Goal: Task Accomplishment & Management: Complete application form

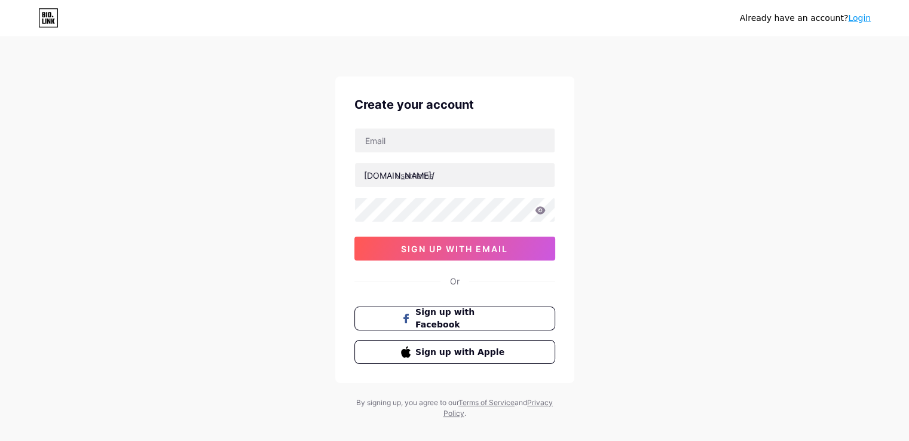
click at [863, 15] on link "Login" at bounding box center [859, 18] width 23 height 10
click at [859, 17] on link "Login" at bounding box center [859, 18] width 23 height 10
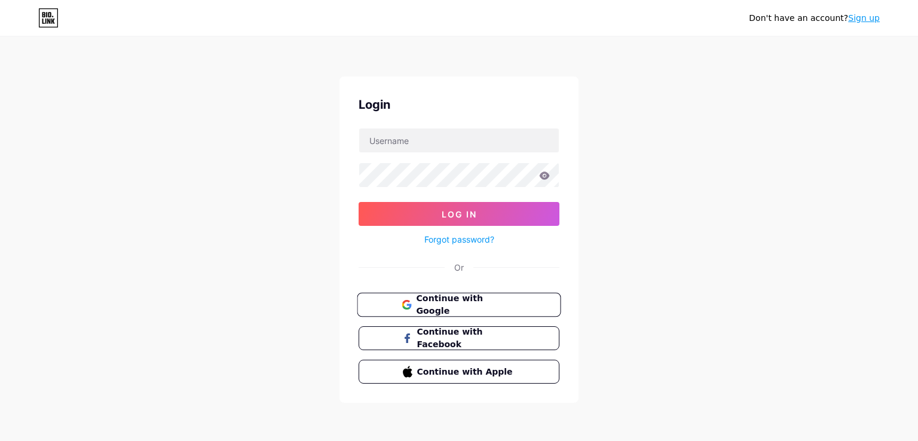
click at [460, 311] on button "Continue with Google" at bounding box center [459, 305] width 204 height 24
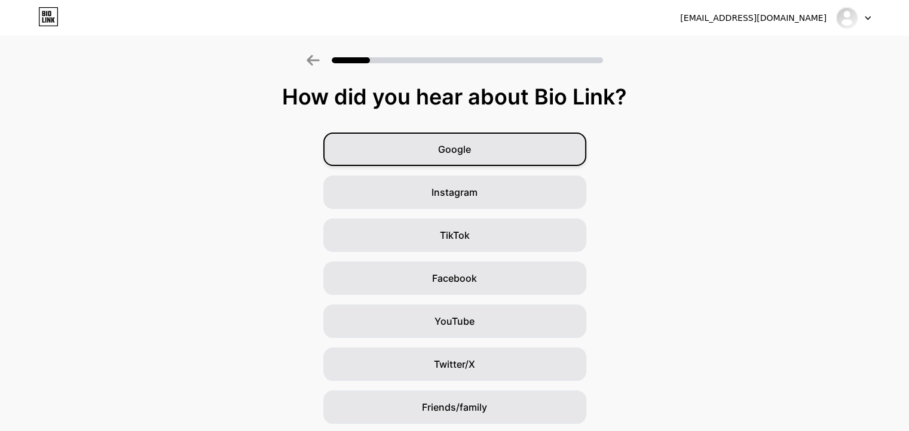
click at [513, 161] on div "Google" at bounding box center [454, 149] width 263 height 33
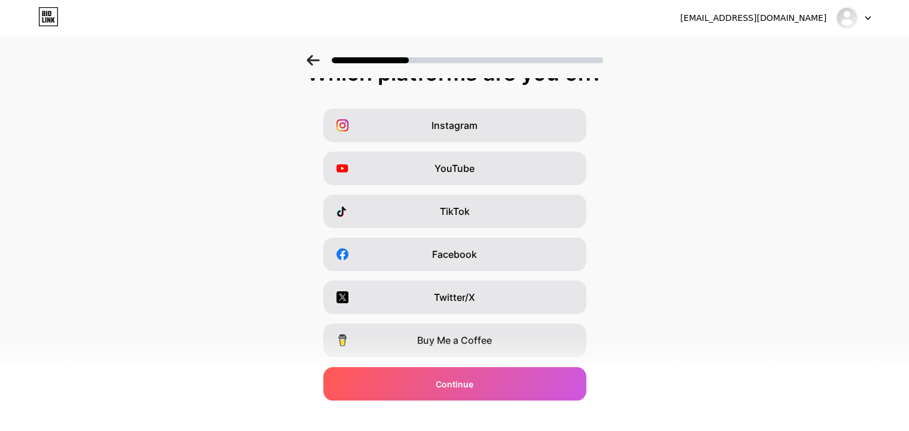
scroll to position [143, 0]
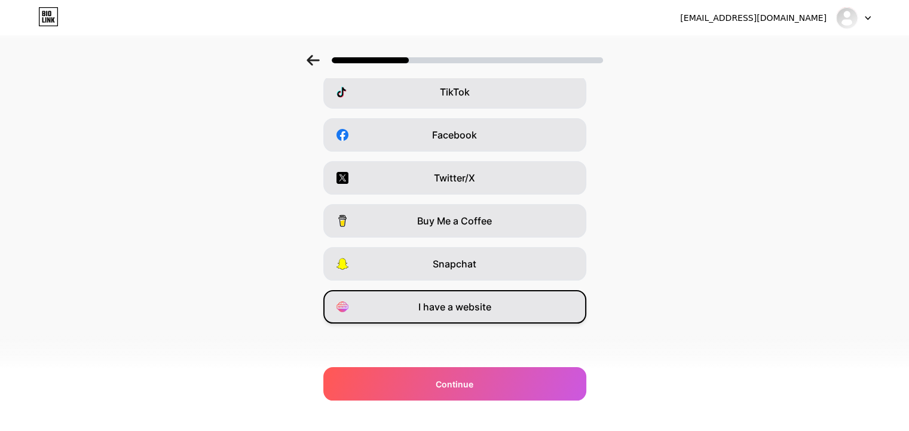
click at [482, 299] on div "I have a website" at bounding box center [454, 306] width 263 height 33
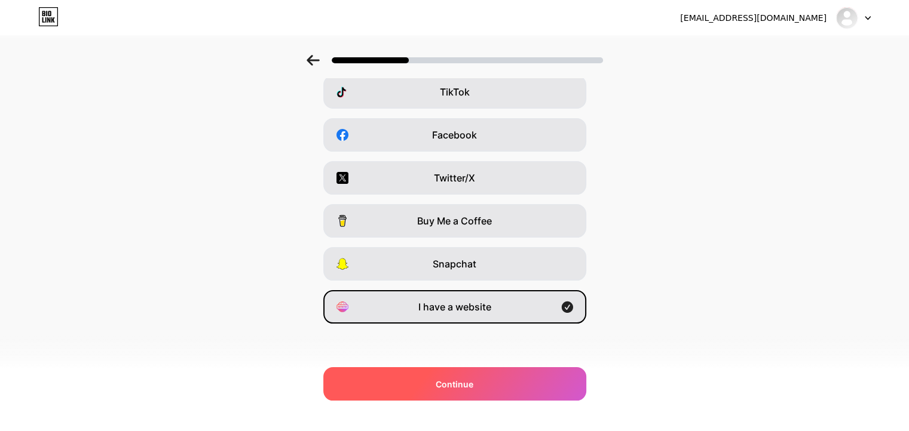
click at [418, 384] on div "Continue" at bounding box center [454, 383] width 263 height 33
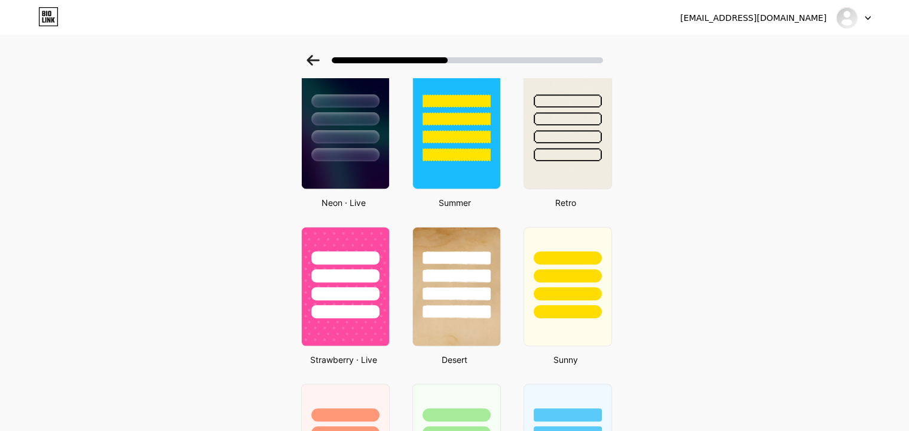
scroll to position [550, 0]
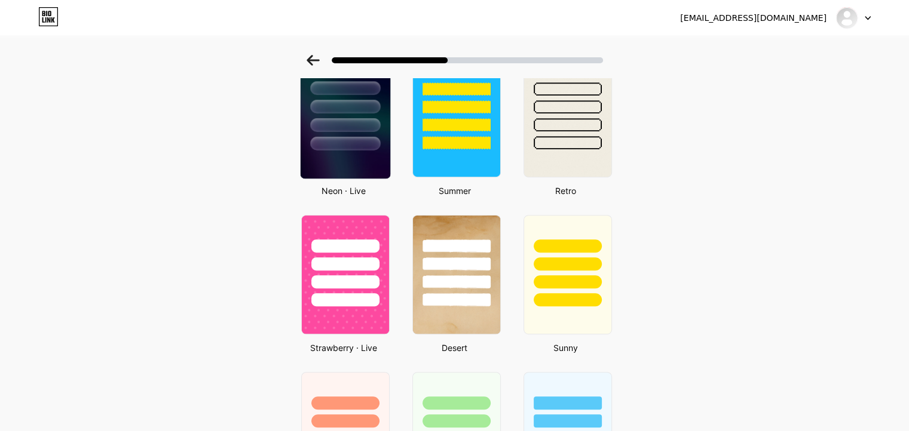
click at [357, 151] on img at bounding box center [345, 118] width 90 height 122
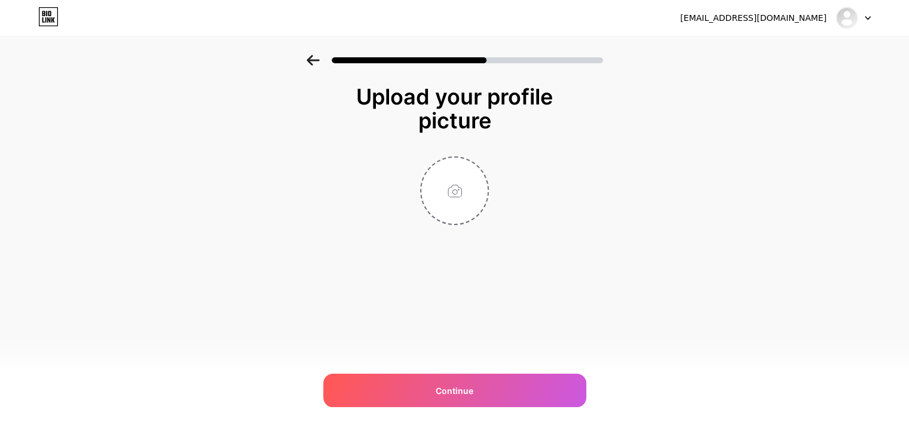
scroll to position [0, 0]
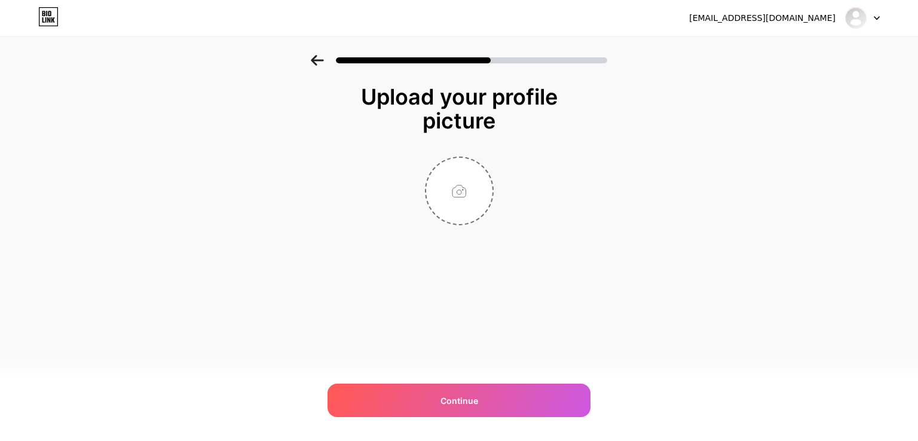
click at [357, 151] on div "Upload your profile picture Continue" at bounding box center [458, 155] width 239 height 140
click at [457, 203] on input "file" at bounding box center [459, 191] width 66 height 66
type input "C:\fakepath\rehan.png"
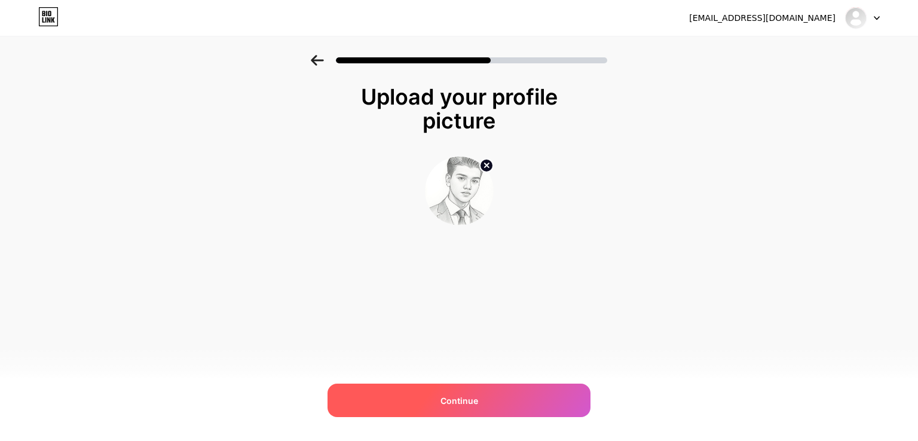
click at [425, 402] on div "Continue" at bounding box center [458, 400] width 263 height 33
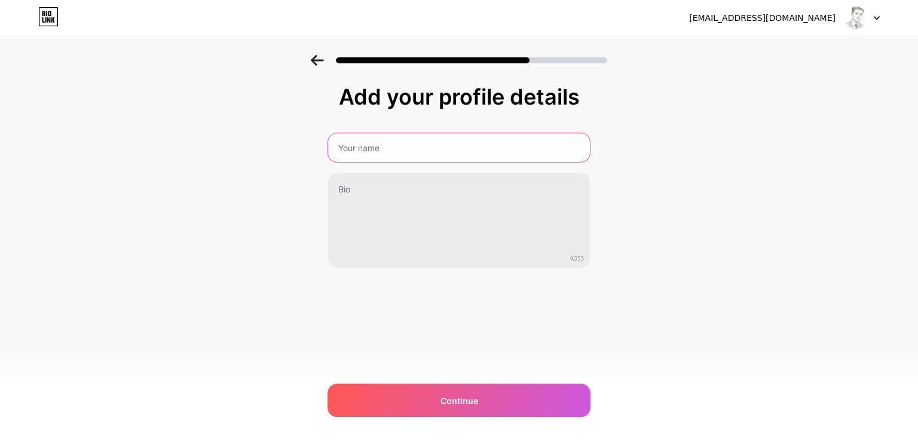
click at [399, 142] on input "text" at bounding box center [459, 147] width 262 height 29
click at [388, 149] on input "Kazi Rejwan Islam" at bounding box center [459, 147] width 264 height 29
type input "Kazi Raisul Islam"
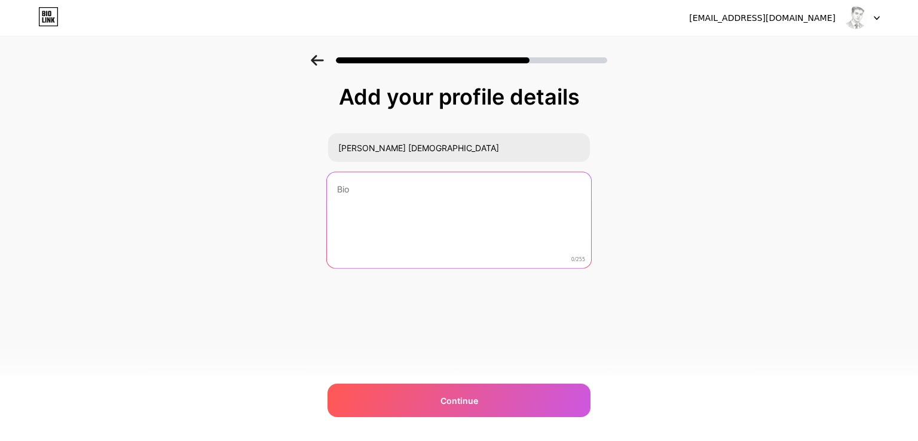
click at [390, 188] on textarea at bounding box center [459, 220] width 264 height 97
click at [407, 220] on textarea at bounding box center [459, 220] width 264 height 97
paste textarea "KAZI RAISUL ISLAM Founder of Raisul & Co Researcher | Author | Designer | Innov…"
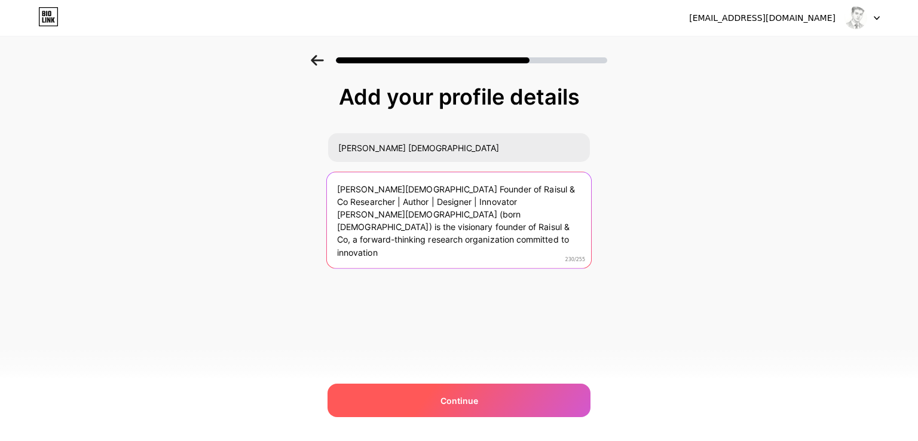
type textarea "KAZI RAISUL ISLAM Founder of Raisul & Co Researcher | Author | Designer | Innov…"
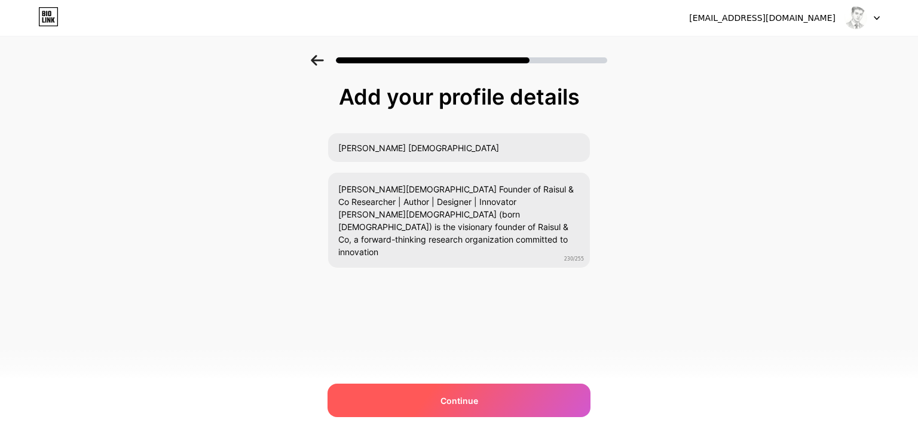
click at [478, 406] on div "Continue" at bounding box center [458, 400] width 263 height 33
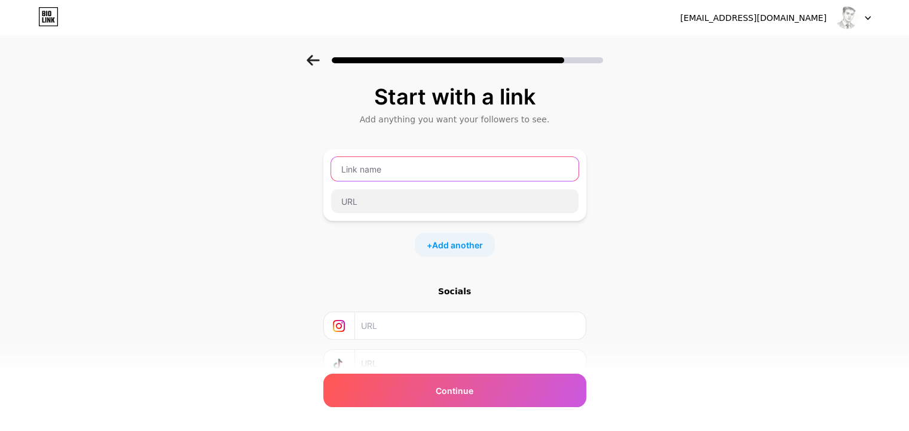
click at [555, 176] on input "text" at bounding box center [454, 169] width 247 height 24
paste input "https://raisul-innovation-hubl2pmzw06zp.codedesign.app/"
type input "https://raisul-innovation-hubl2pmzw06zp.codedesign.app/"
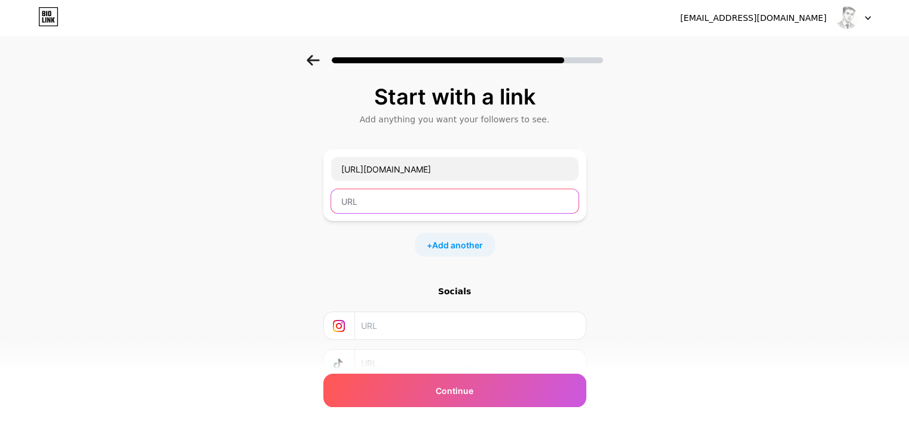
scroll to position [0, 0]
click at [489, 213] on input "text" at bounding box center [454, 201] width 247 height 24
paste input "https://raisul-innovation-hubl2pmzw06zp.codedesign.app/"
type input "https://raisul-innovation-hubl2pmzw06zp.codedesign.app/"
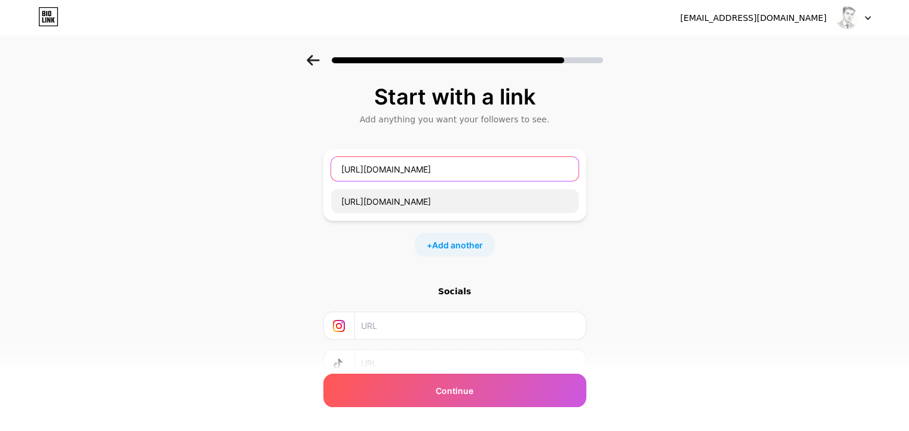
scroll to position [0, 0]
click at [543, 162] on input "https://raisul-innovation-hubl2pmzw06zp.codedesign.app/" at bounding box center [454, 169] width 247 height 24
click at [565, 169] on input "https://raisul-innovation-hubl2pmzw06zp.codedesign.app/" at bounding box center [454, 169] width 247 height 24
click at [571, 170] on input "https://raisul-innovation-hubl2pmzw06zp.codedesign.app/" at bounding box center [454, 169] width 247 height 24
click at [571, 170] on input "https://raisul-innovation-hubl2pmp/" at bounding box center [454, 169] width 247 height 24
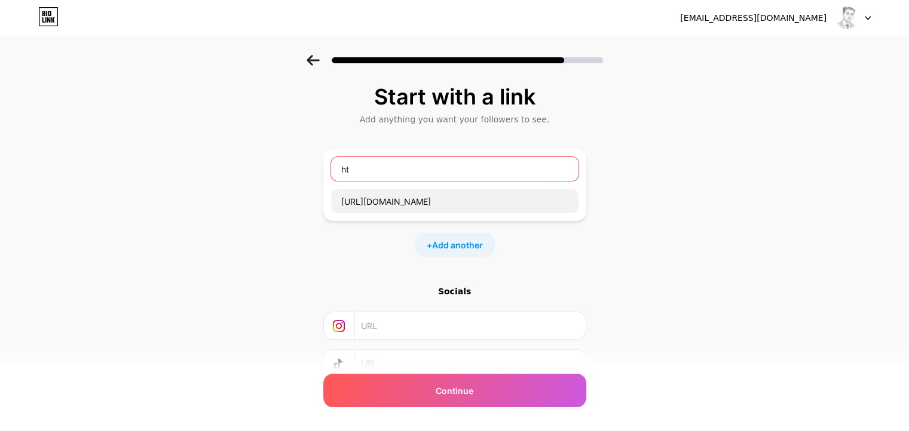
type input "h"
type input "W"
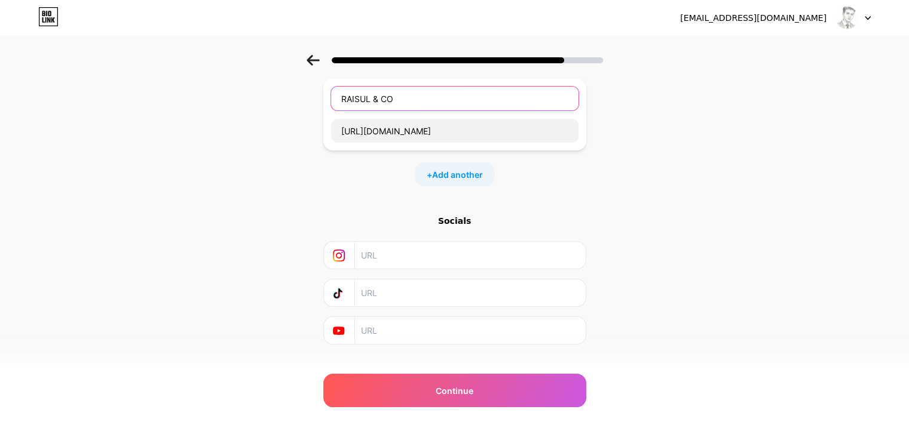
scroll to position [90, 0]
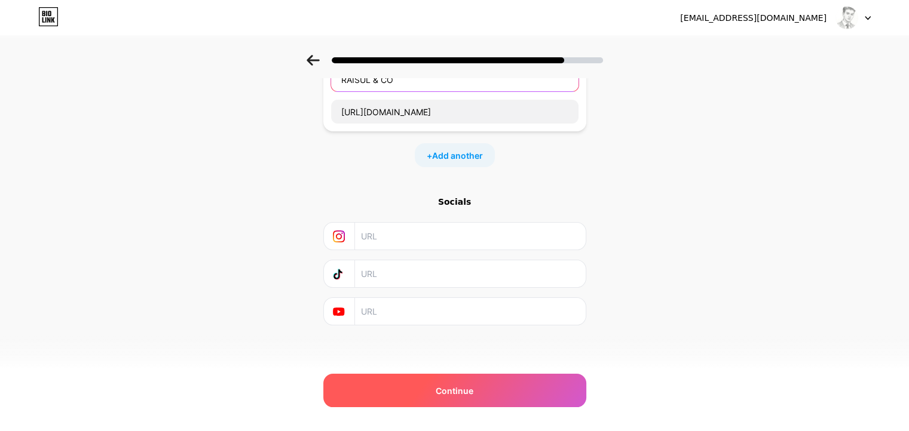
type input "RAISUL & CO"
click at [485, 394] on div "Continue" at bounding box center [454, 390] width 263 height 33
click at [434, 394] on div "Continue" at bounding box center [454, 390] width 263 height 33
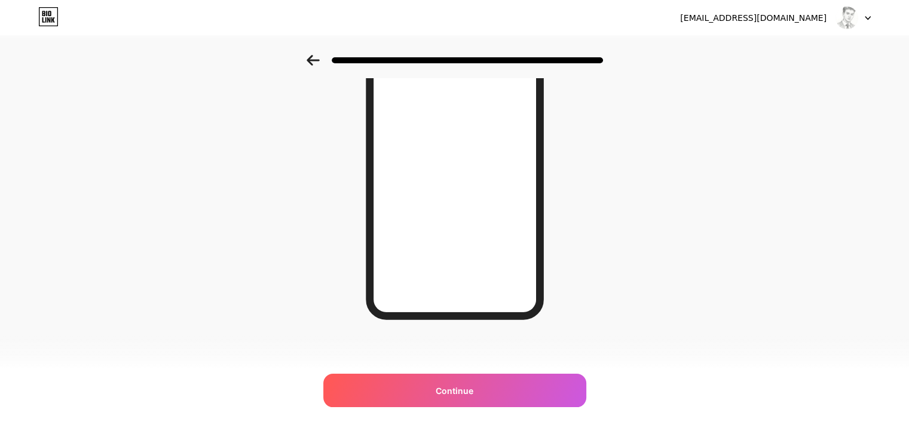
scroll to position [169, 0]
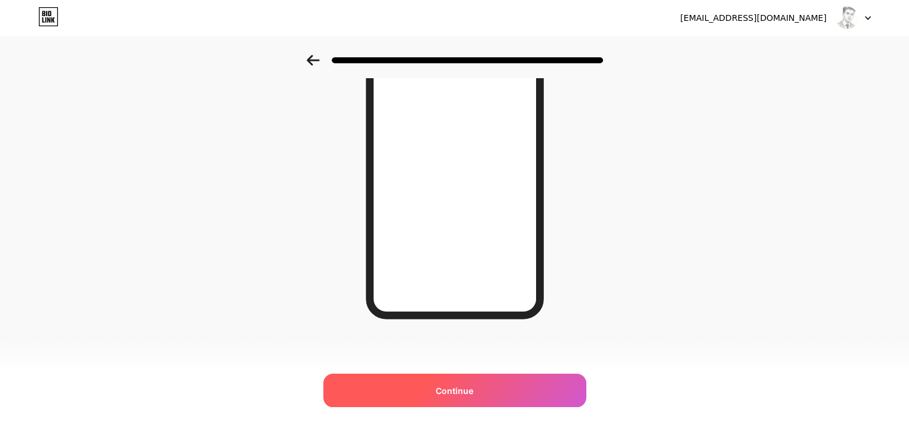
click at [503, 378] on div "Continue" at bounding box center [454, 390] width 263 height 33
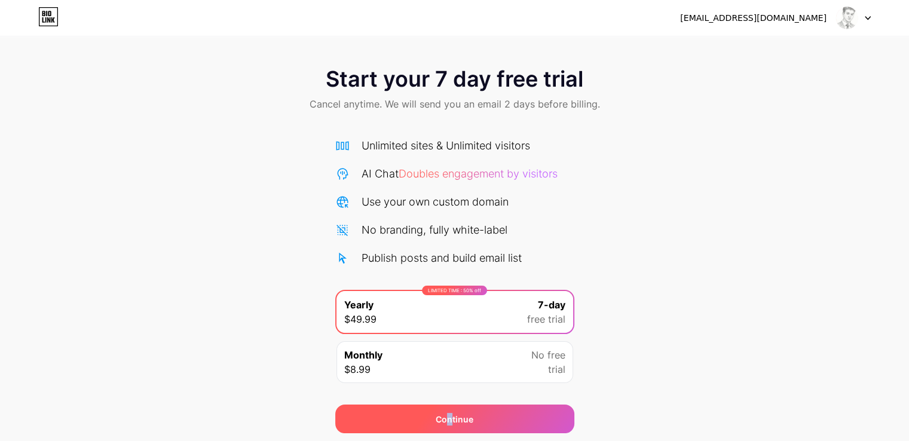
drag, startPoint x: 452, startPoint y: 401, endPoint x: 446, endPoint y: 409, distance: 9.8
click at [446, 409] on div "Continue" at bounding box center [454, 411] width 239 height 43
click at [446, 409] on div "Continue" at bounding box center [454, 419] width 239 height 29
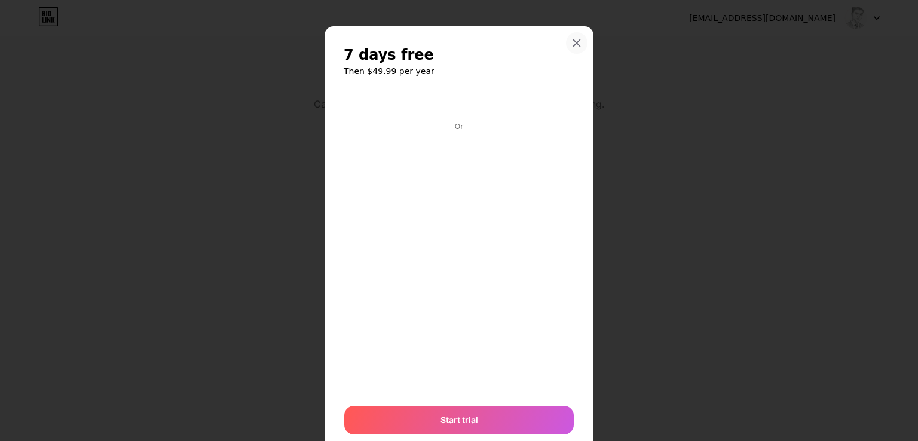
click at [574, 41] on icon at bounding box center [577, 43] width 7 height 7
